Goal: Information Seeking & Learning: Learn about a topic

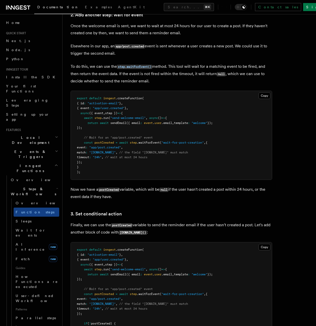
scroll to position [76, 0]
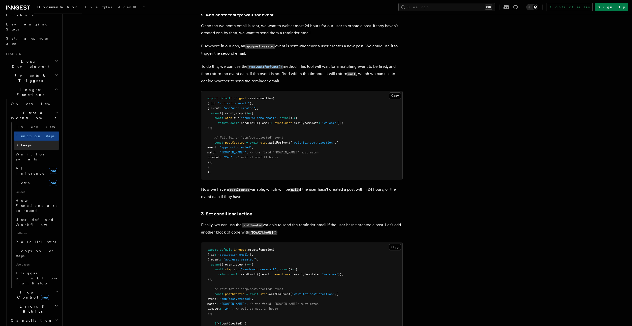
click at [25, 141] on link "Sleeps" at bounding box center [37, 145] width 46 height 9
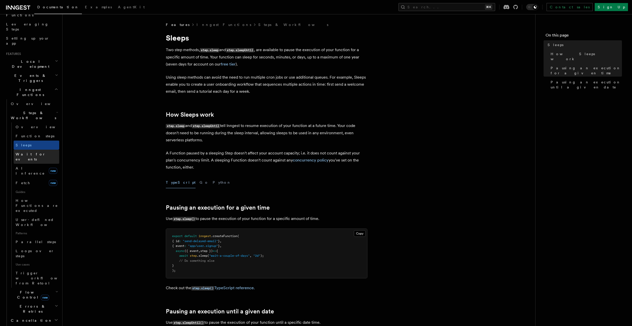
click at [27, 152] on span "Wait for events" at bounding box center [31, 156] width 30 height 9
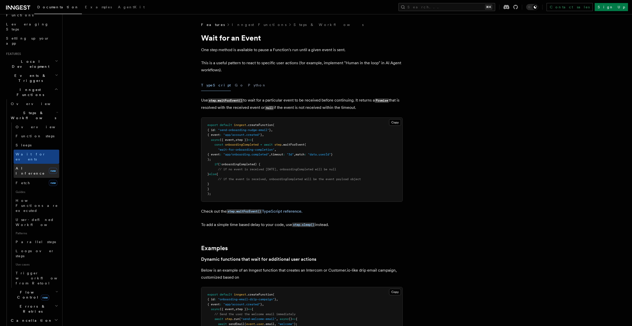
click at [26, 166] on span "AI Inference" at bounding box center [30, 170] width 29 height 9
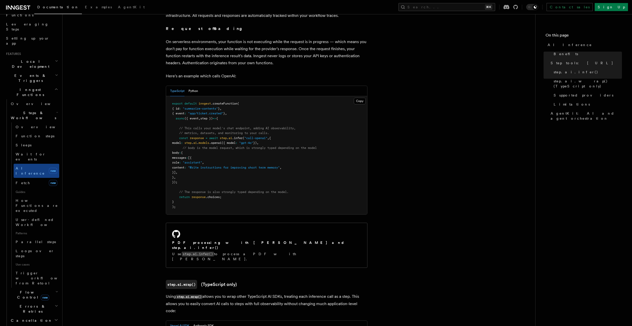
scroll to position [249, 0]
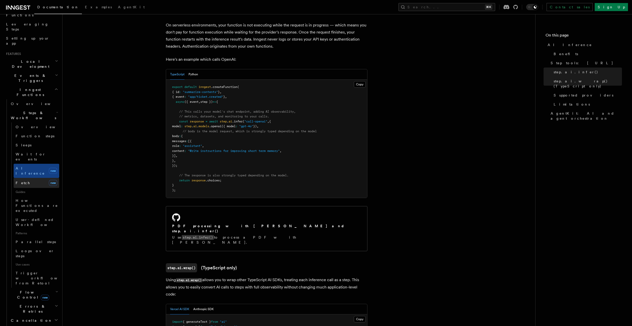
click at [21, 181] on span "Fetch" at bounding box center [23, 183] width 15 height 4
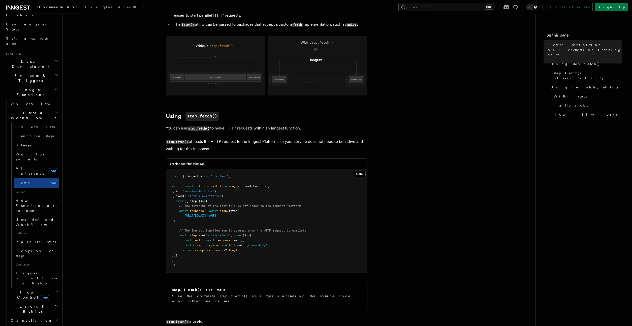
scroll to position [85, 0]
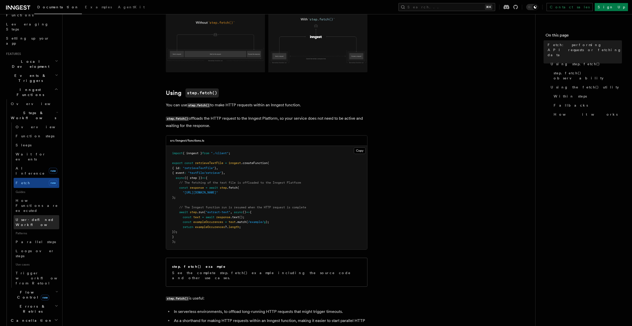
click at [31, 218] on span "User-defined Workflows" at bounding box center [38, 222] width 45 height 9
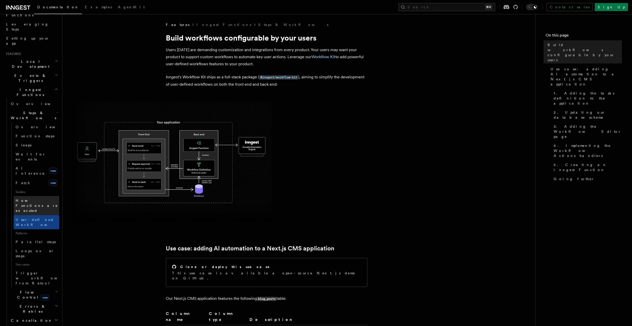
click at [30, 199] on span "How Functions are executed" at bounding box center [37, 206] width 42 height 14
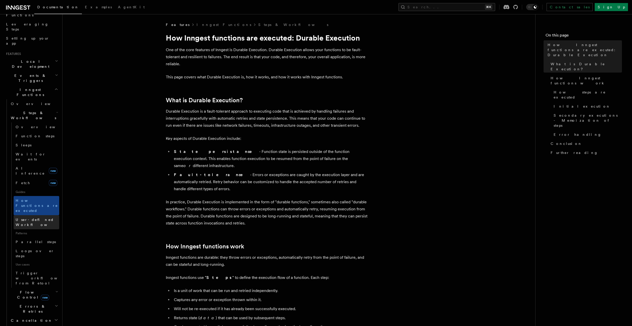
click at [31, 215] on link "User-defined Workflows" at bounding box center [37, 222] width 46 height 14
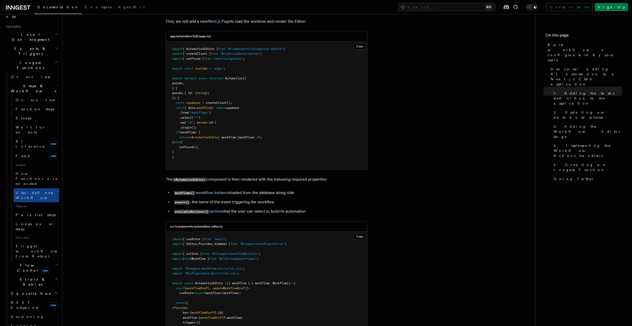
scroll to position [105, 0]
